Goal: Task Accomplishment & Management: Use online tool/utility

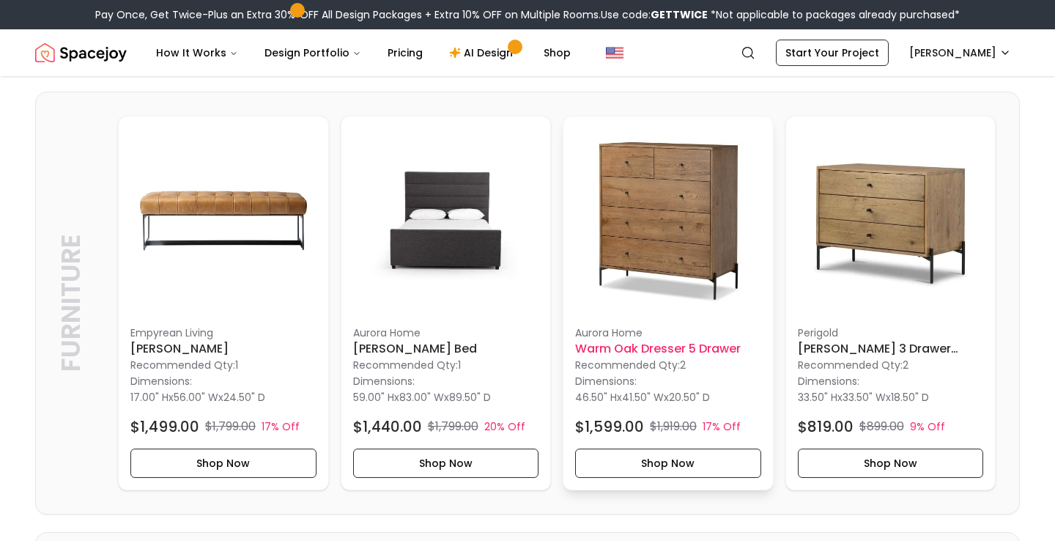
click at [668, 350] on h6 "Warm Oak Dresser 5 Drawer" at bounding box center [668, 349] width 186 height 18
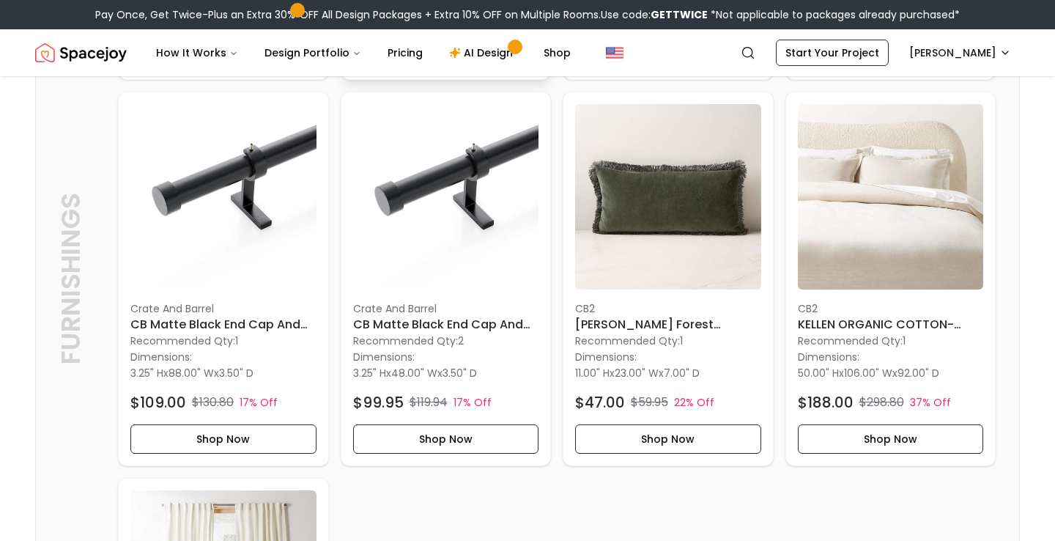
scroll to position [543, 0]
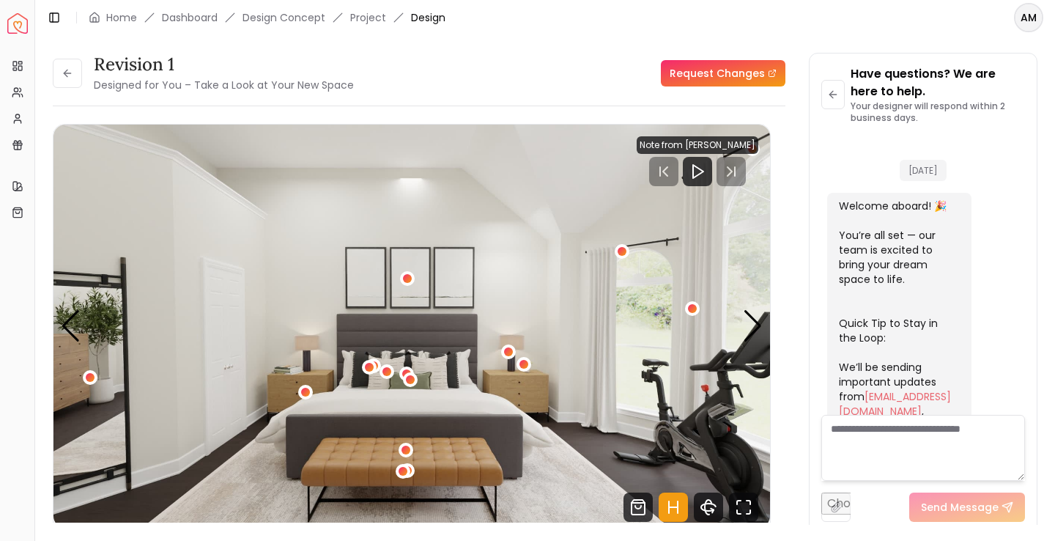
scroll to position [586, 0]
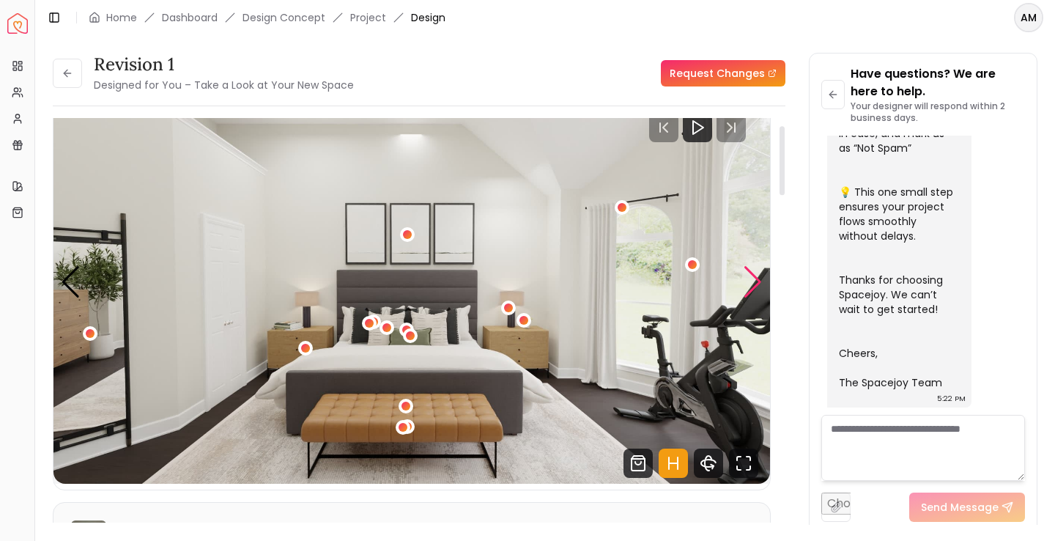
click at [752, 273] on div "Next slide" at bounding box center [753, 282] width 20 height 32
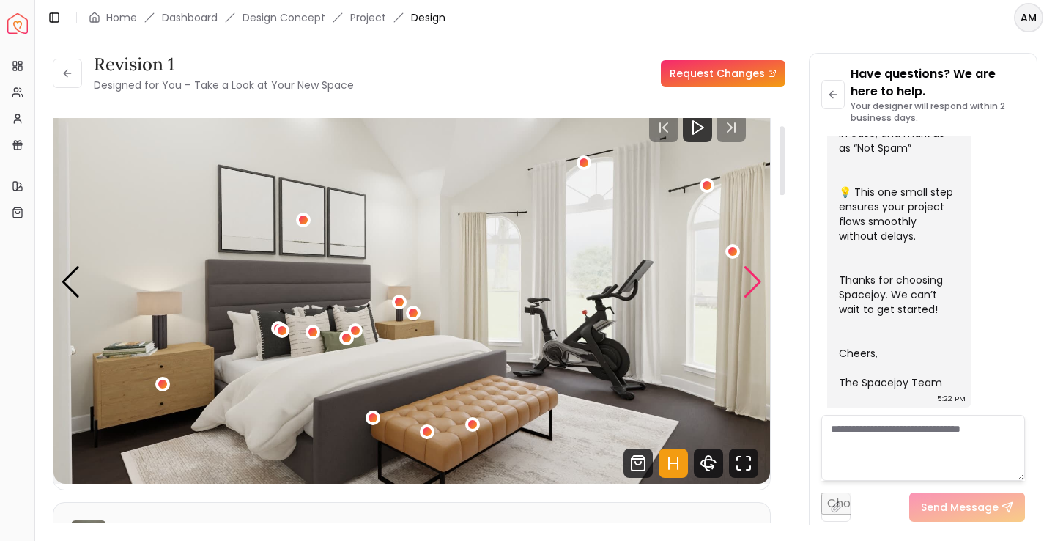
click at [752, 273] on div "Next slide" at bounding box center [753, 282] width 20 height 32
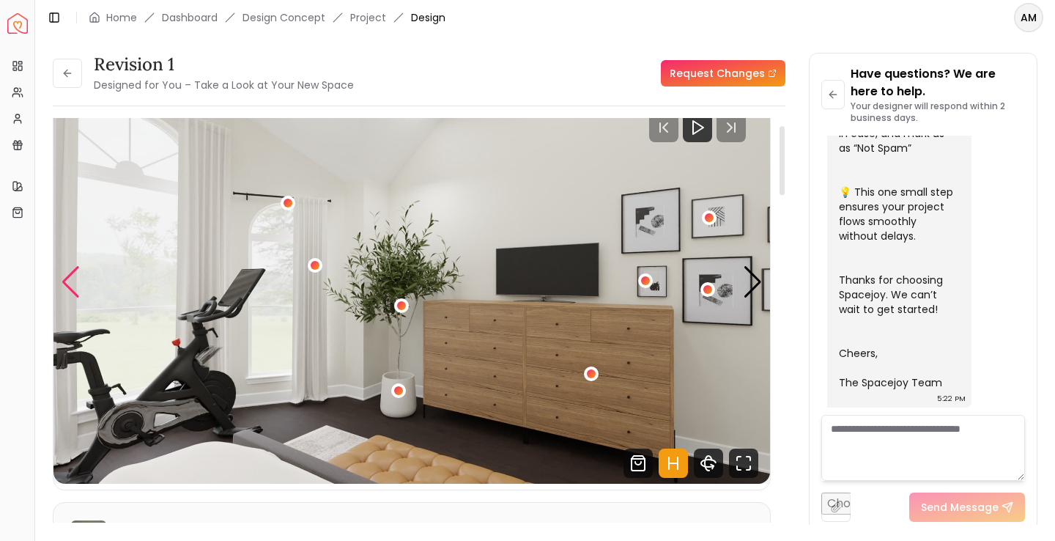
click at [74, 281] on div "Previous slide" at bounding box center [71, 282] width 20 height 32
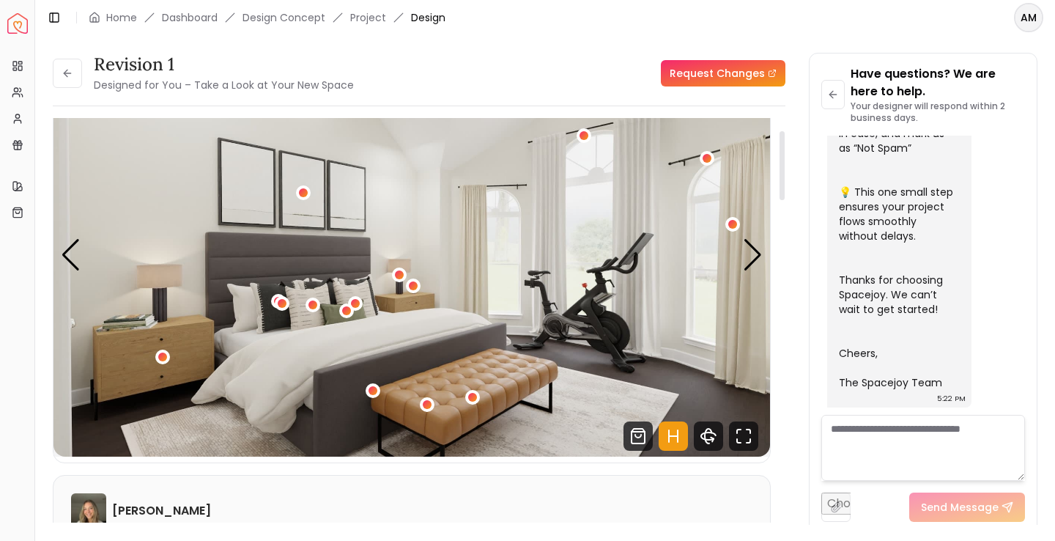
scroll to position [73, 0]
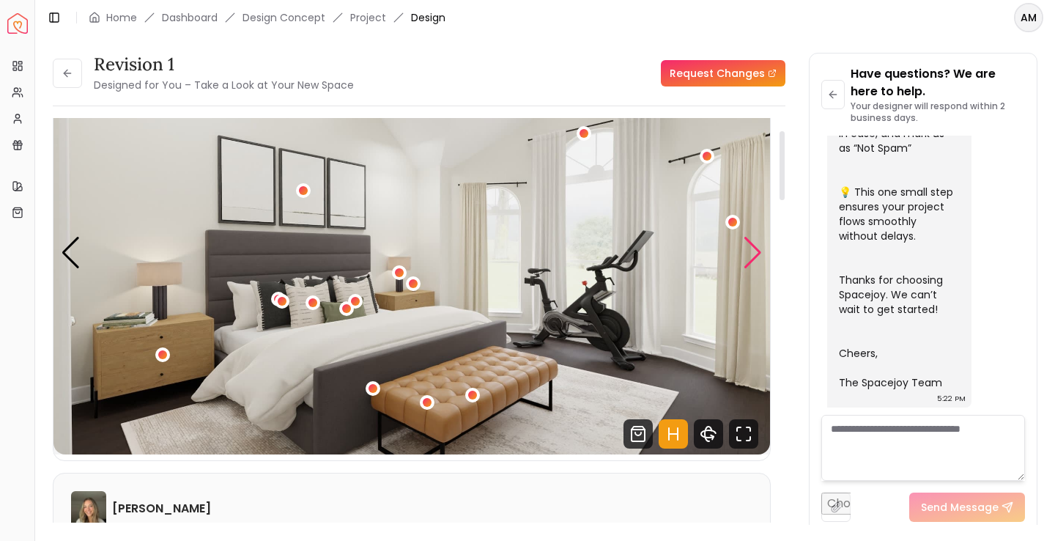
click at [749, 248] on div "Next slide" at bounding box center [753, 253] width 20 height 32
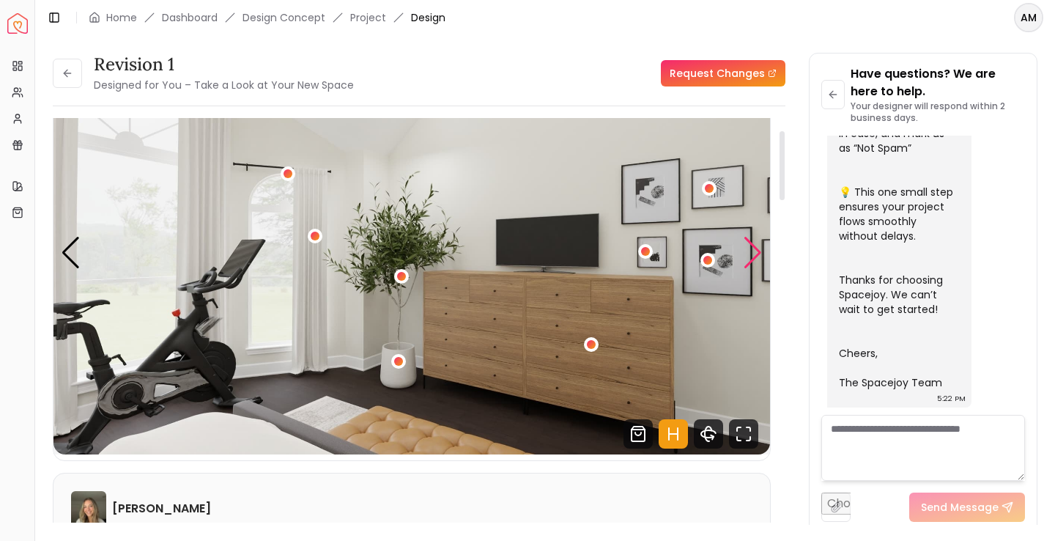
click at [755, 253] on div "Next slide" at bounding box center [753, 253] width 20 height 32
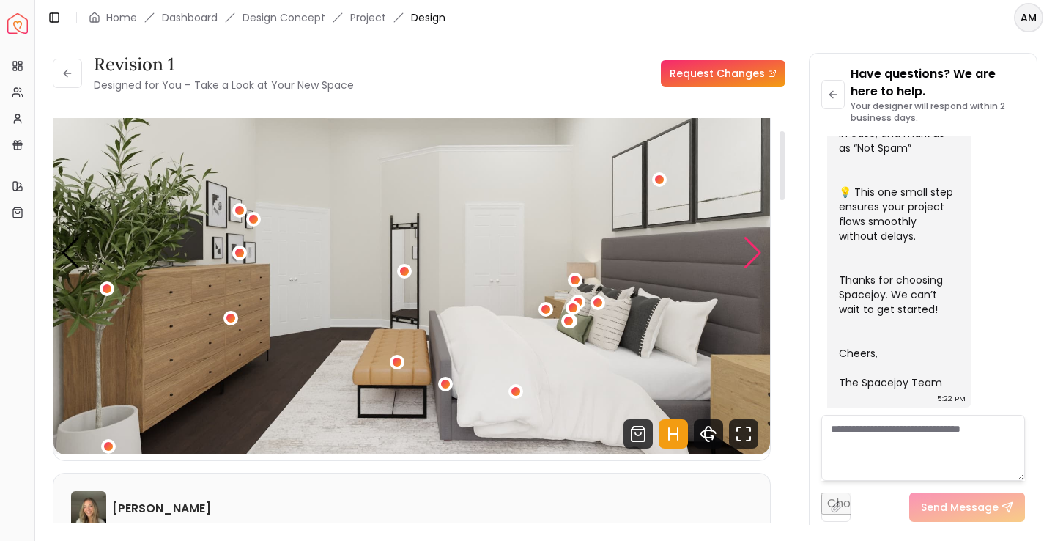
click at [755, 253] on div "Next slide" at bounding box center [753, 253] width 20 height 32
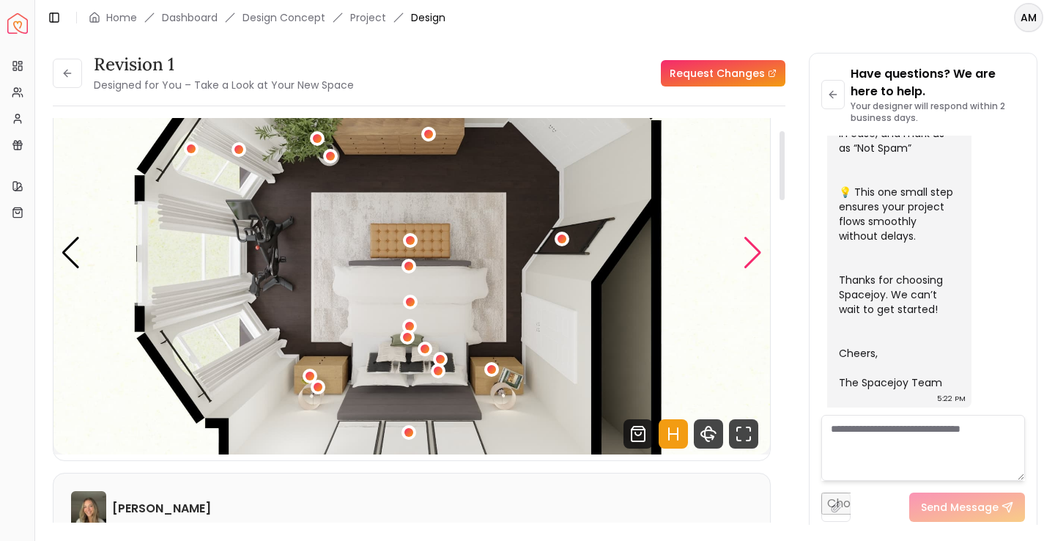
click at [755, 253] on div "Next slide" at bounding box center [753, 253] width 20 height 32
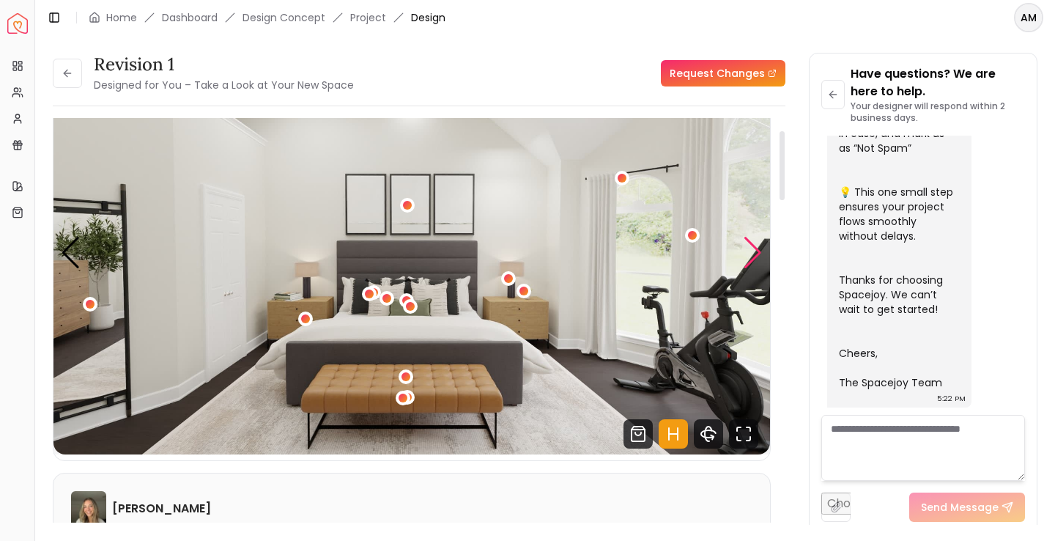
click at [753, 262] on div "Next slide" at bounding box center [753, 253] width 20 height 32
